Goal: Task Accomplishment & Management: Complete application form

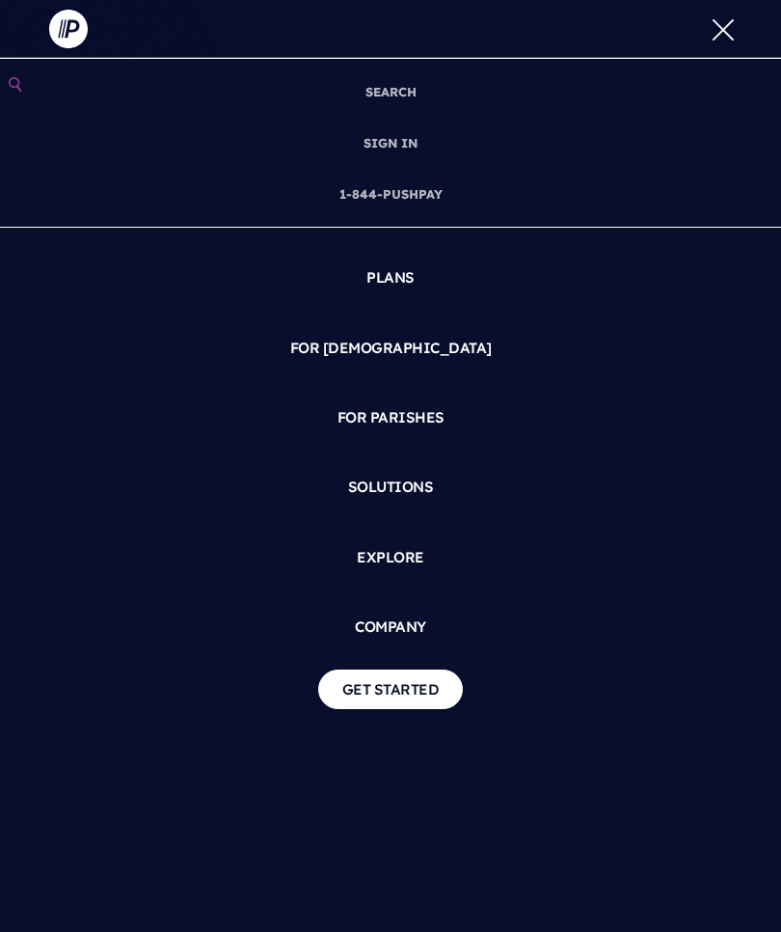
click at [729, 26] on button at bounding box center [719, 29] width 58 height 58
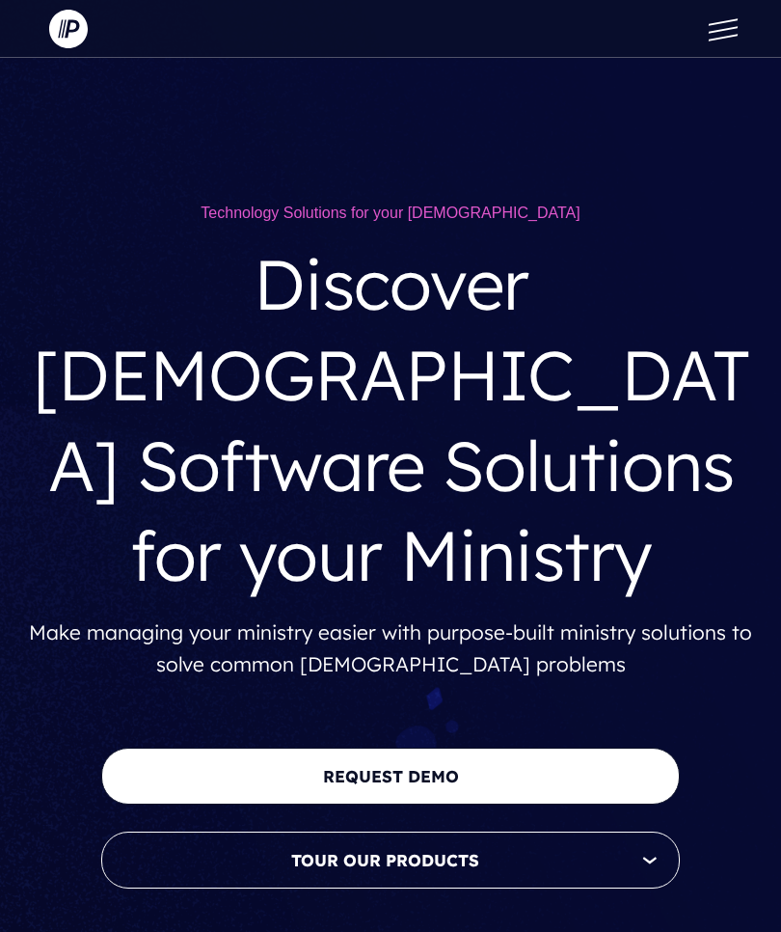
click at [80, 46] on img at bounding box center [68, 29] width 39 height 39
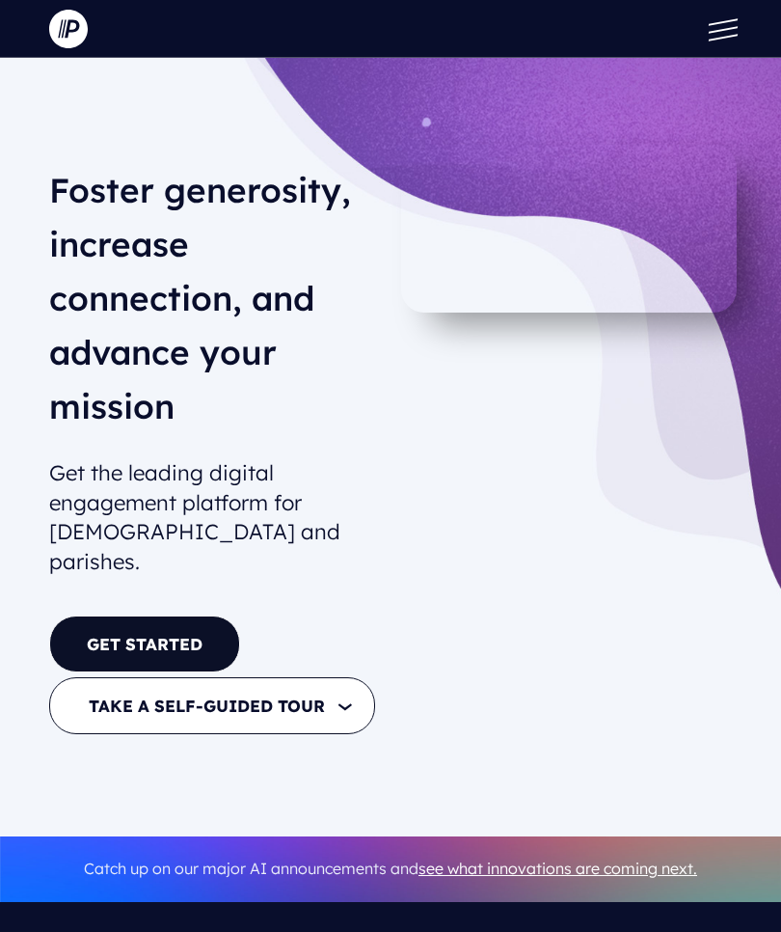
click at [69, 41] on img at bounding box center [68, 29] width 39 height 39
click at [731, 32] on button at bounding box center [719, 29] width 58 height 58
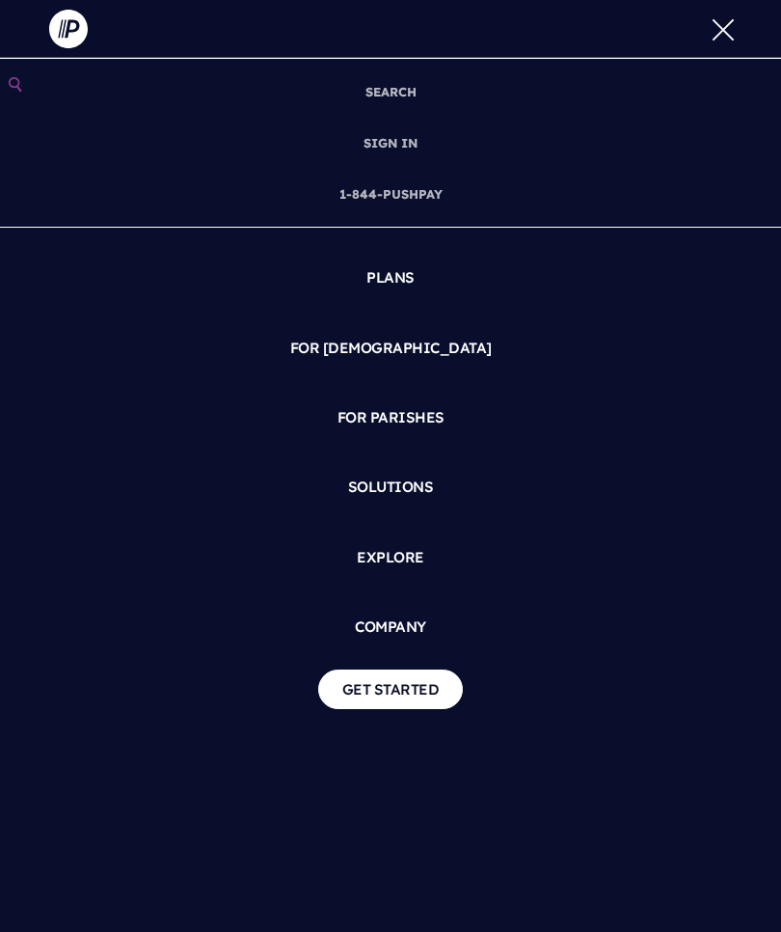
click at [719, 30] on span at bounding box center [723, 29] width 29 height 7
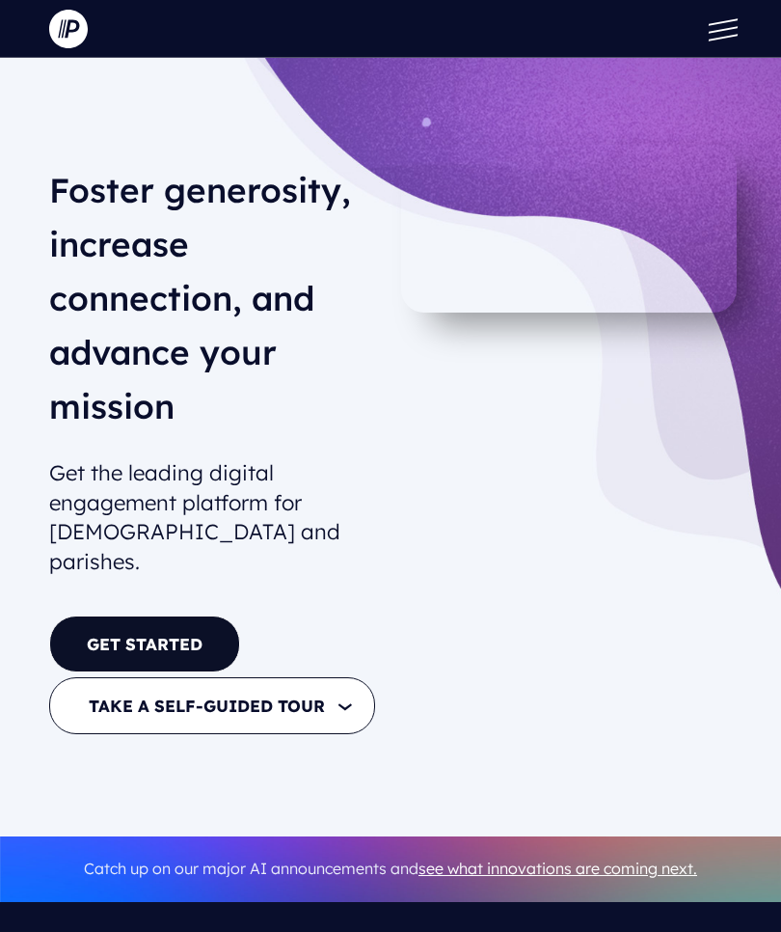
click at [196, 617] on link "GET STARTED" at bounding box center [144, 643] width 191 height 57
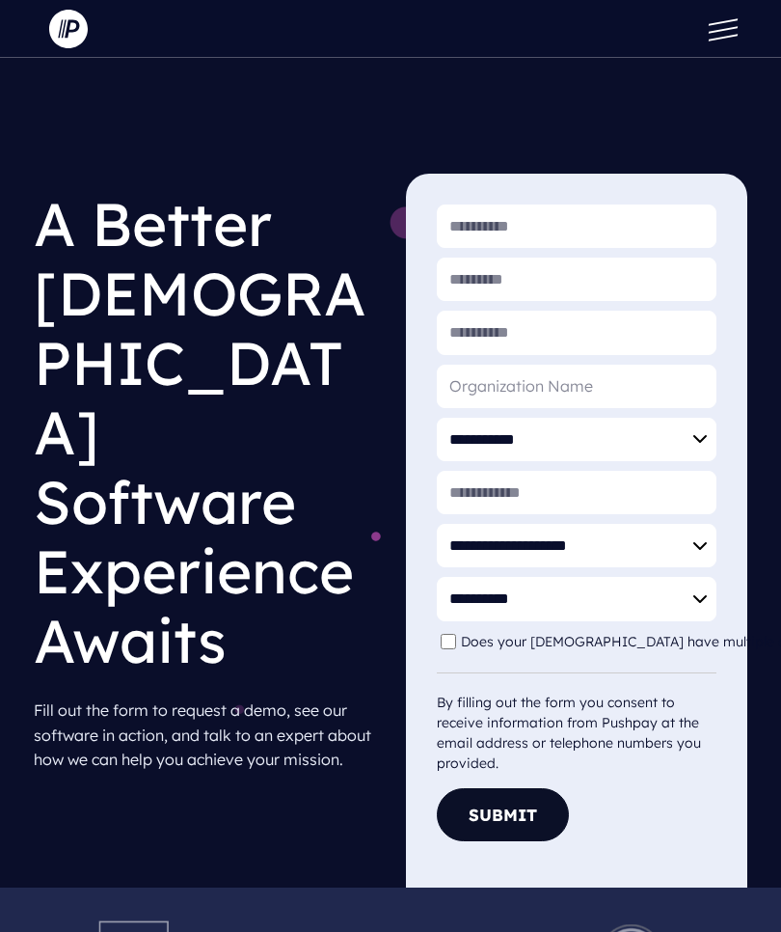
click at [55, 47] on img at bounding box center [68, 29] width 39 height 39
